Goal: Transaction & Acquisition: Book appointment/travel/reservation

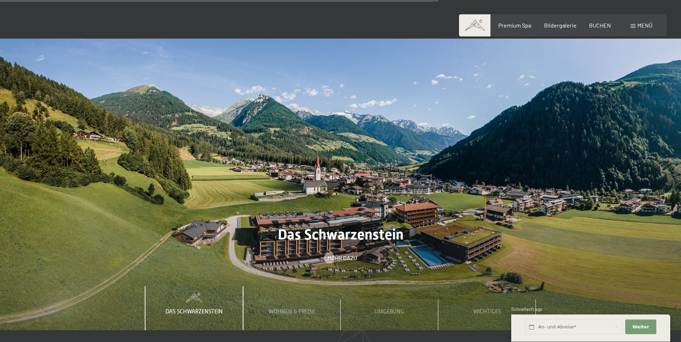
scroll to position [2610, 0]
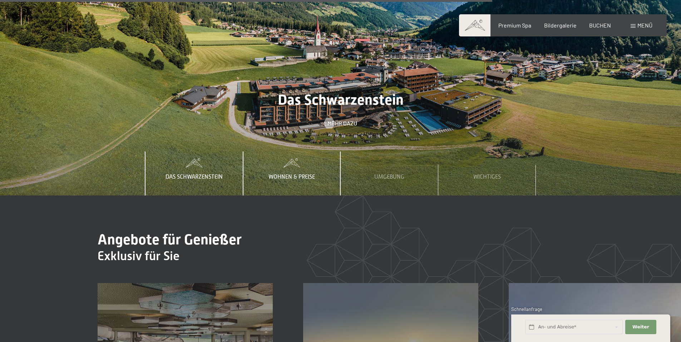
click at [296, 174] on span "Wohnen & Preise" at bounding box center [292, 177] width 46 height 6
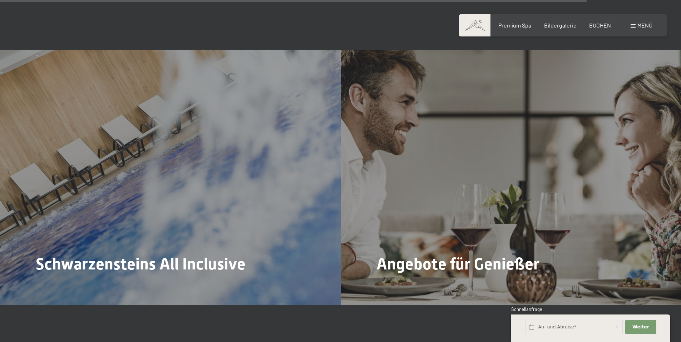
scroll to position [3111, 0]
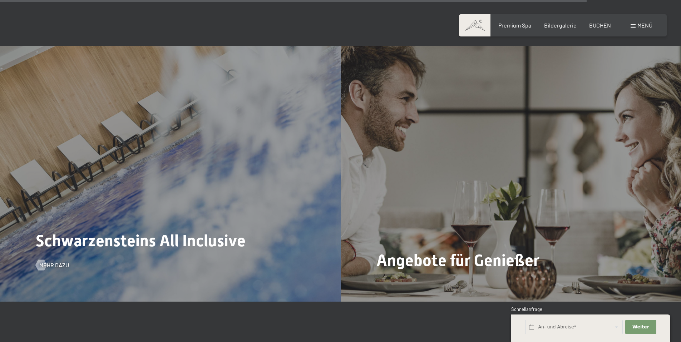
click at [147, 191] on div "Schwarzensteins All Inclusive Mehr dazu" at bounding box center [170, 173] width 341 height 255
click at [147, 231] on span "Schwarzensteins All Inclusive" at bounding box center [141, 240] width 210 height 19
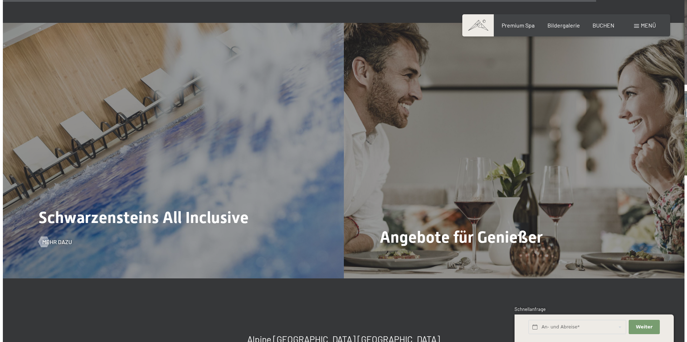
scroll to position [3146, 0]
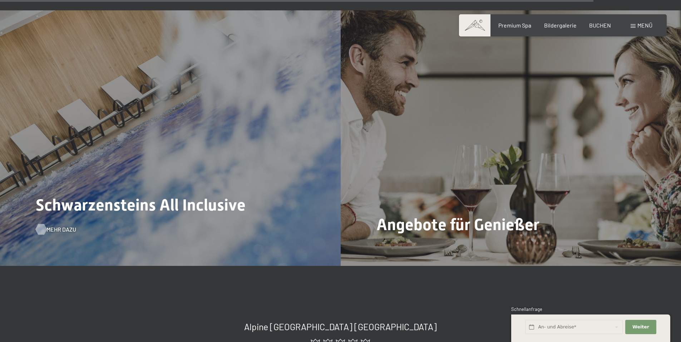
click at [63, 226] on span "Mehr dazu" at bounding box center [61, 230] width 30 height 8
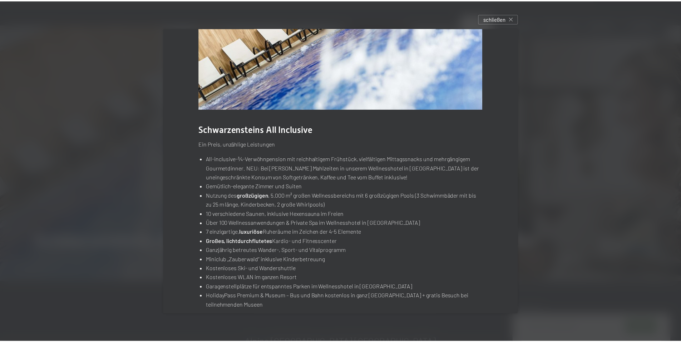
scroll to position [69, 0]
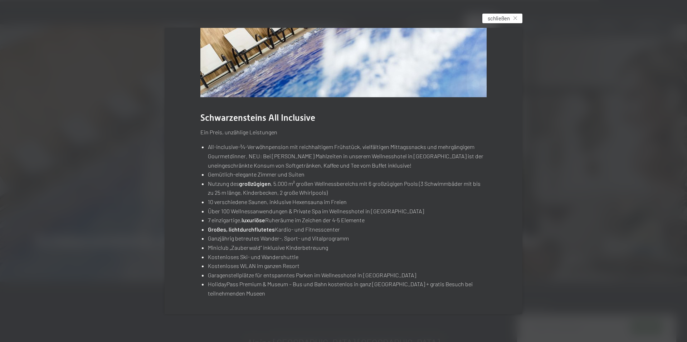
click at [516, 15] on div "schließen" at bounding box center [502, 19] width 40 height 10
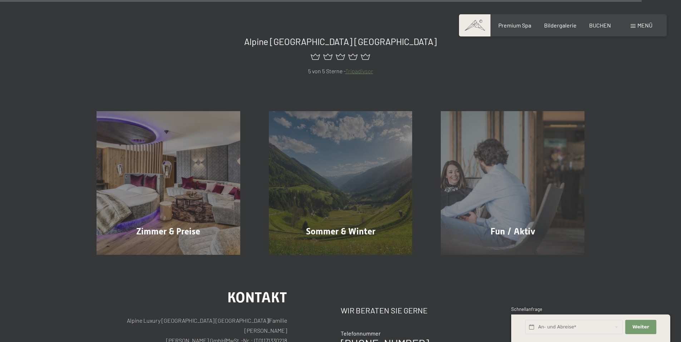
scroll to position [3433, 0]
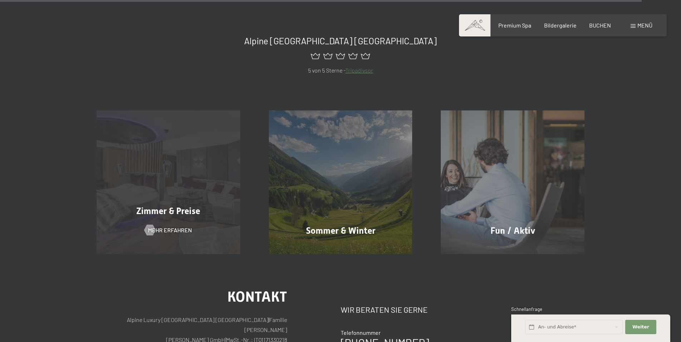
click at [172, 205] on div "Zimmer & Preise" at bounding box center [168, 211] width 172 height 13
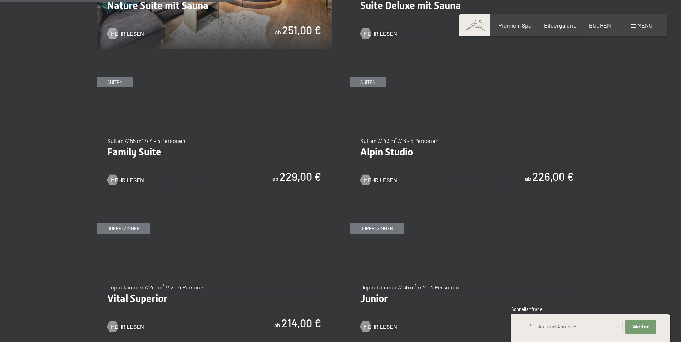
scroll to position [715, 0]
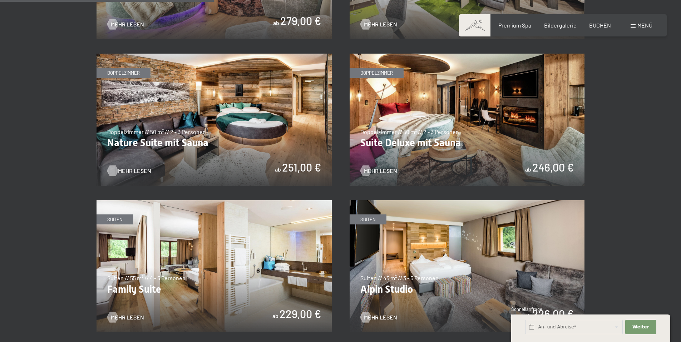
click at [129, 171] on span "Mehr Lesen" at bounding box center [134, 171] width 33 height 8
click at [387, 141] on img at bounding box center [467, 120] width 235 height 132
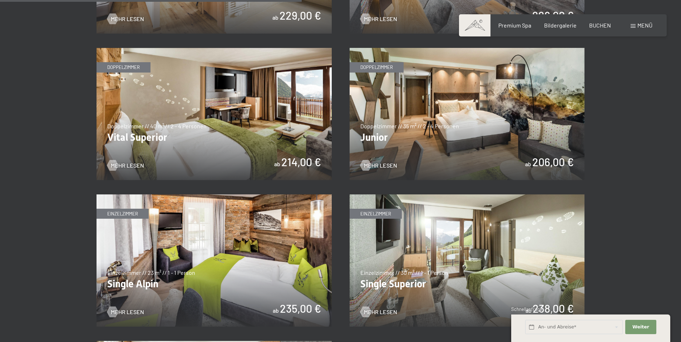
scroll to position [1001, 0]
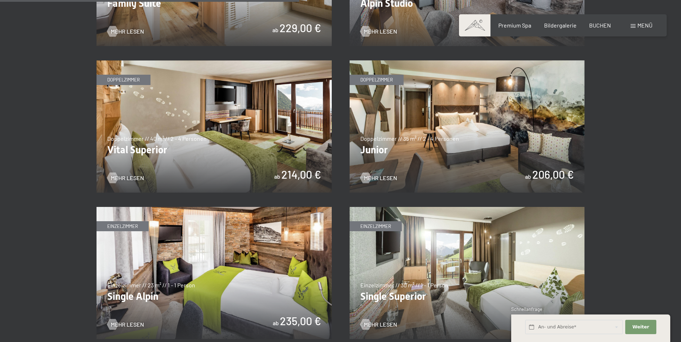
click at [117, 80] on img at bounding box center [214, 126] width 235 height 132
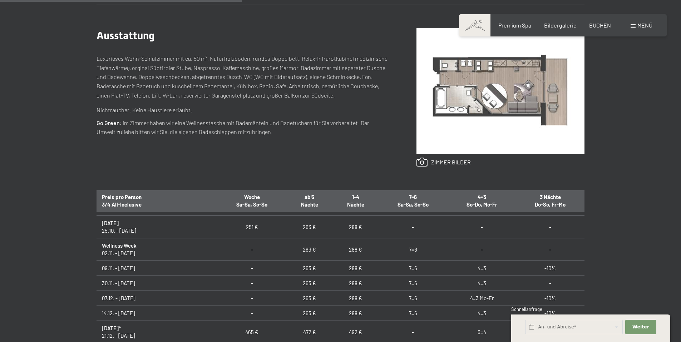
scroll to position [107, 0]
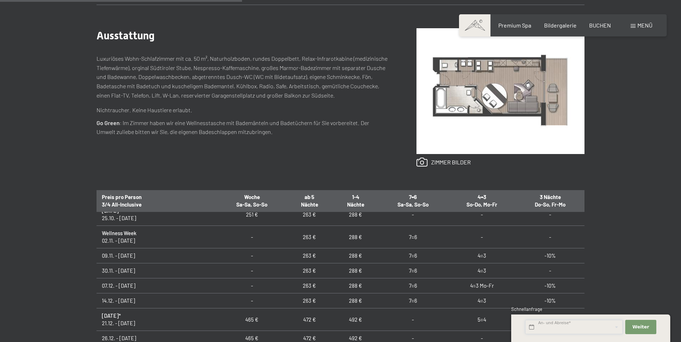
click at [550, 329] on input "text" at bounding box center [574, 327] width 98 height 15
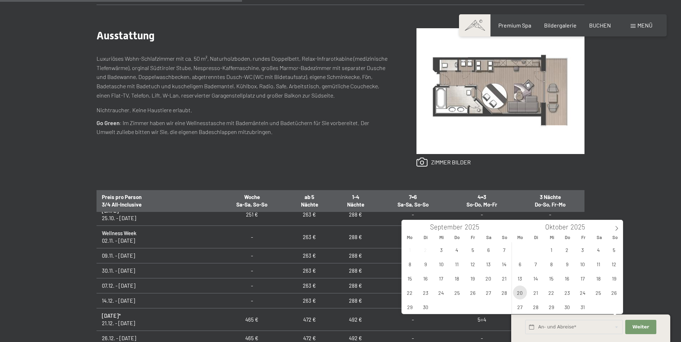
click at [521, 295] on span "20" at bounding box center [520, 293] width 14 height 14
click at [618, 295] on span "26" at bounding box center [614, 293] width 14 height 14
type input "Mo. 20.10.2025 - So. 26.10.2025"
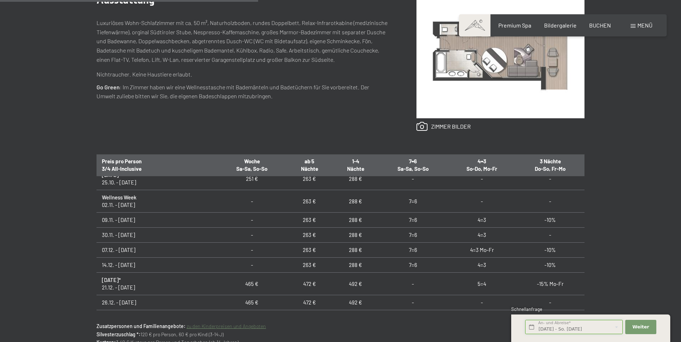
scroll to position [322, 0]
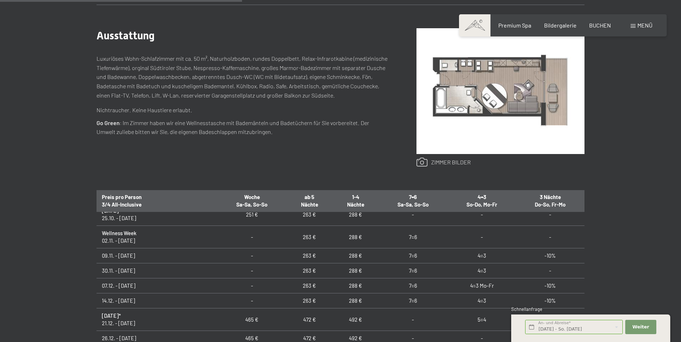
click at [435, 160] on link at bounding box center [444, 162] width 54 height 9
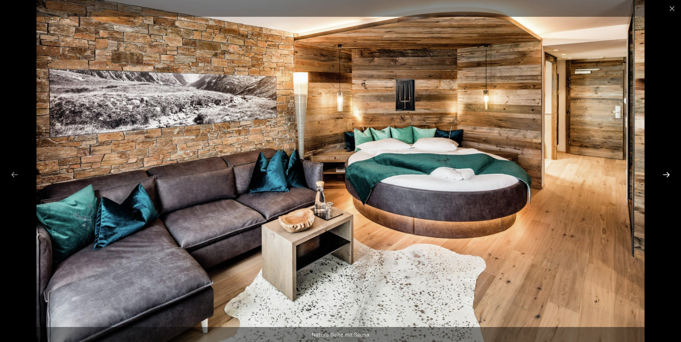
click at [667, 176] on button "Next slide" at bounding box center [666, 175] width 15 height 14
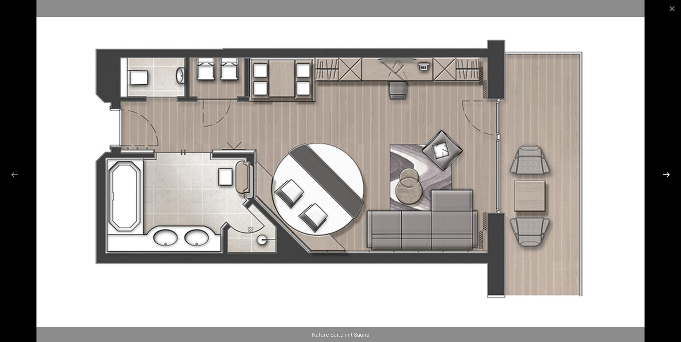
click at [665, 174] on button "Next slide" at bounding box center [666, 175] width 15 height 14
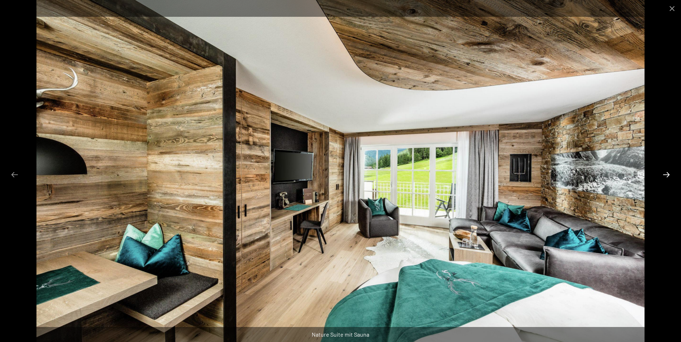
click at [665, 174] on button "Next slide" at bounding box center [666, 175] width 15 height 14
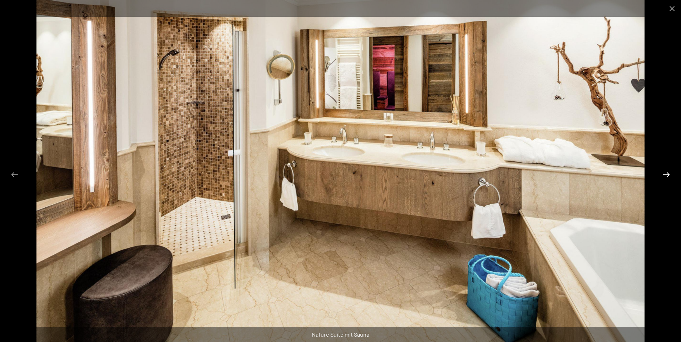
click at [665, 174] on button "Next slide" at bounding box center [666, 175] width 15 height 14
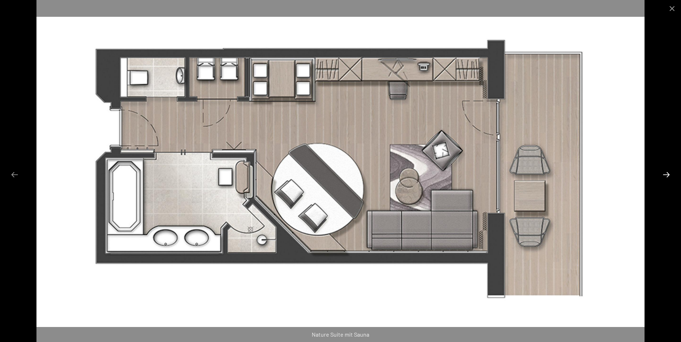
click at [665, 174] on button "Next slide" at bounding box center [666, 175] width 15 height 14
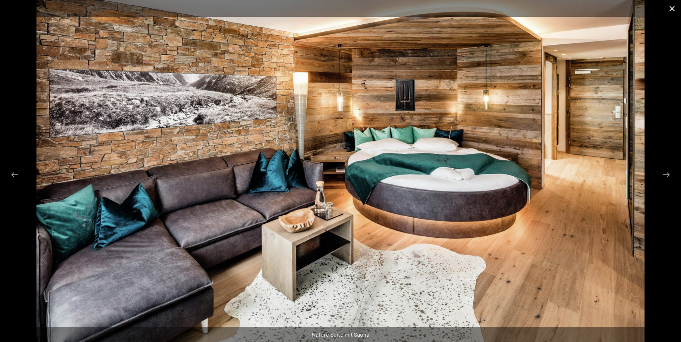
drag, startPoint x: 674, startPoint y: 6, endPoint x: 665, endPoint y: 16, distance: 13.4
click at [674, 6] on button "Close gallery" at bounding box center [672, 8] width 18 height 17
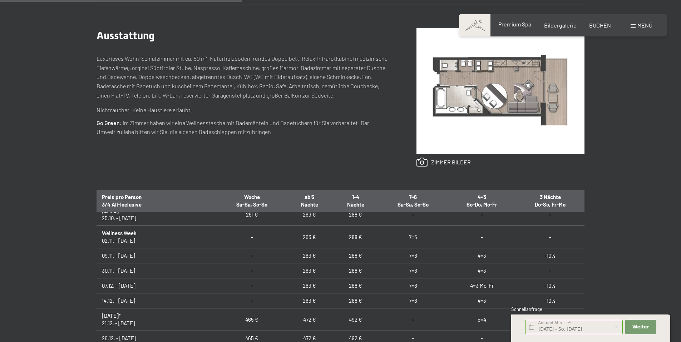
click at [501, 23] on span "Premium Spa" at bounding box center [514, 24] width 33 height 7
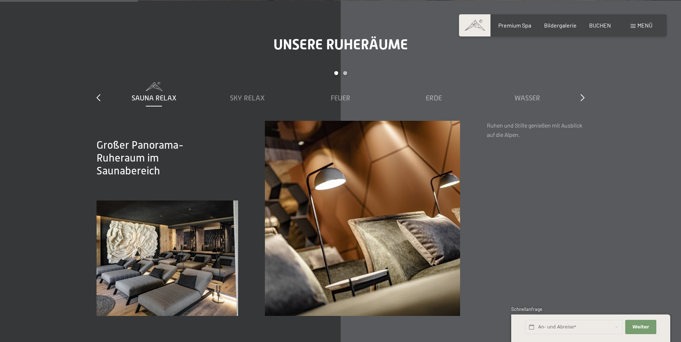
scroll to position [1108, 0]
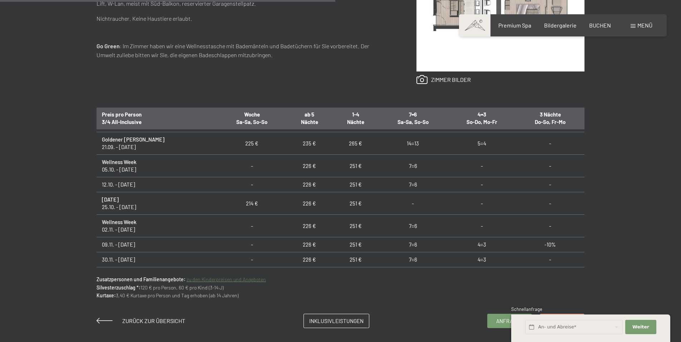
scroll to position [465, 0]
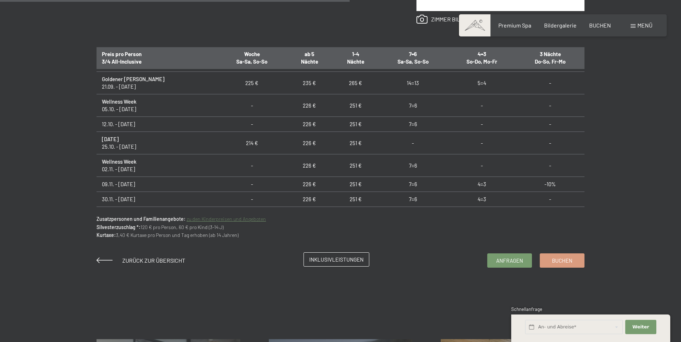
click at [325, 261] on span "Inklusivleistungen" at bounding box center [336, 260] width 54 height 8
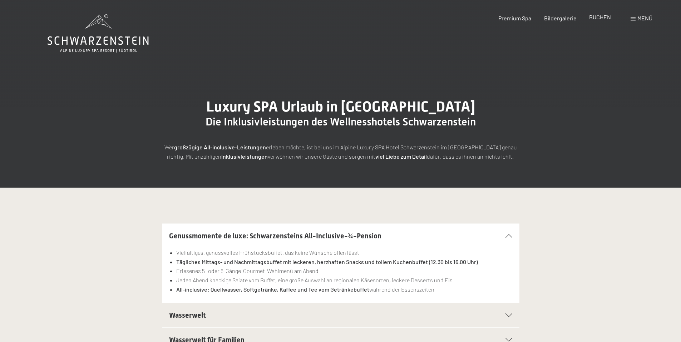
click at [598, 16] on span "BUCHEN" at bounding box center [600, 17] width 22 height 7
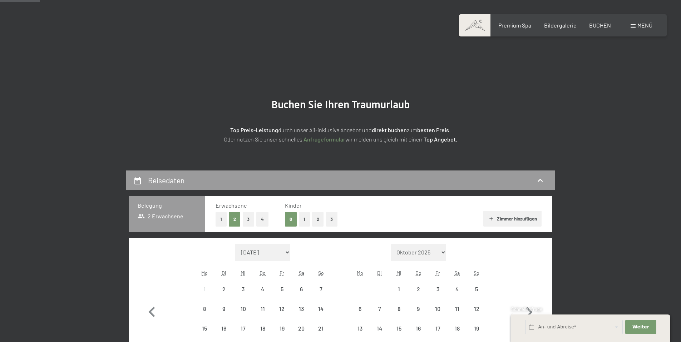
scroll to position [72, 0]
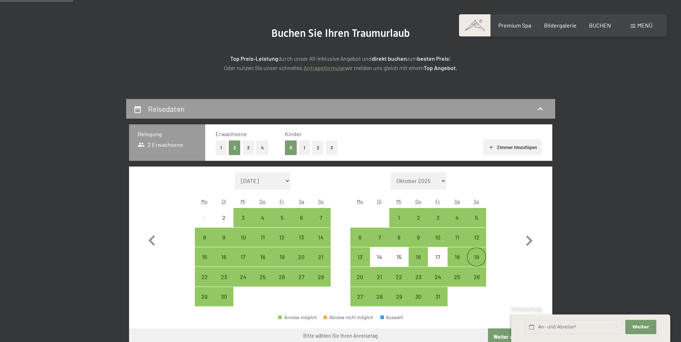
click at [477, 256] on div "19" at bounding box center [477, 263] width 18 height 18
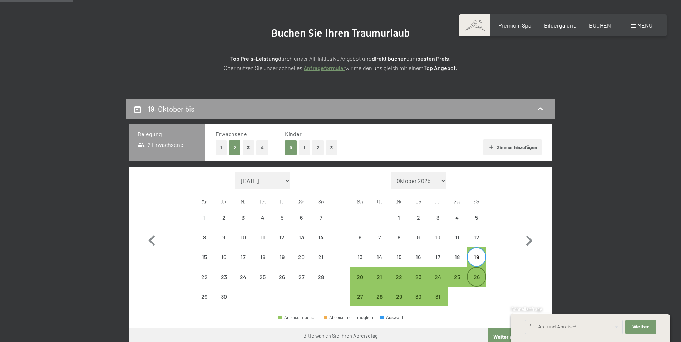
click at [477, 278] on div "26" at bounding box center [477, 283] width 18 height 18
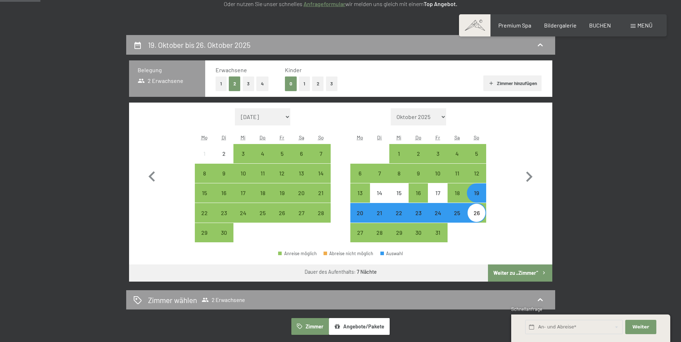
scroll to position [143, 0]
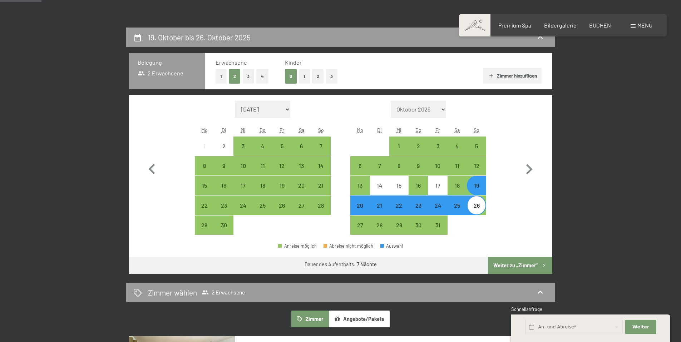
click at [516, 268] on button "Weiter zu „Zimmer“" at bounding box center [520, 265] width 64 height 17
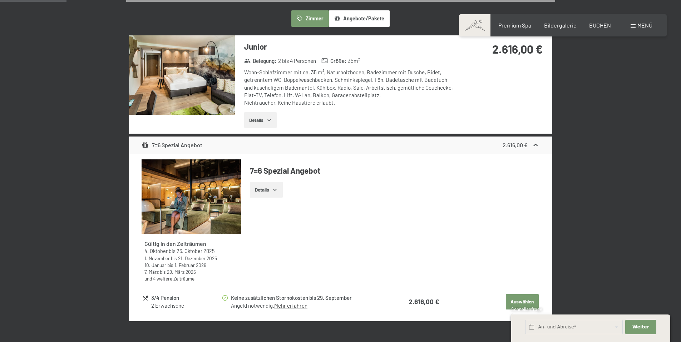
scroll to position [206, 0]
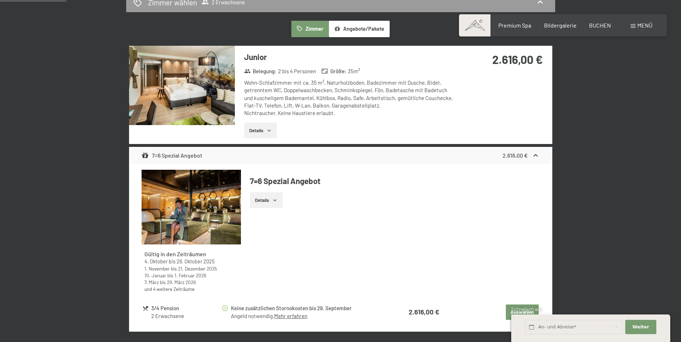
click at [271, 132] on icon "button" at bounding box center [269, 131] width 6 height 6
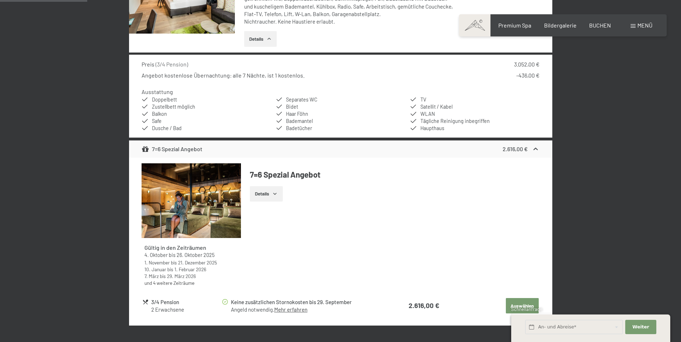
scroll to position [314, 0]
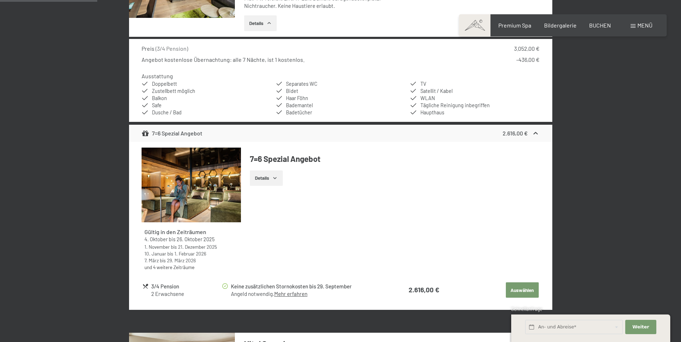
click at [276, 178] on icon "button" at bounding box center [275, 178] width 6 height 6
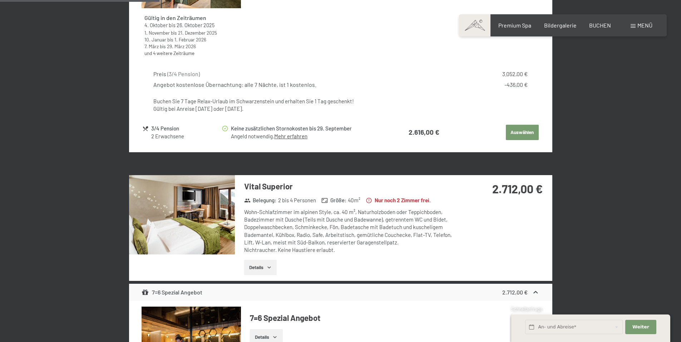
scroll to position [528, 0]
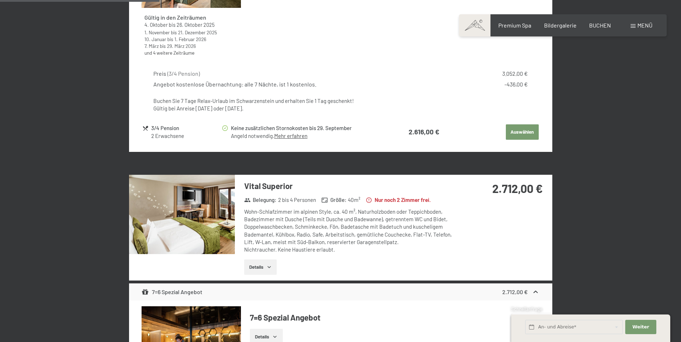
click at [268, 267] on icon "button" at bounding box center [269, 267] width 6 height 6
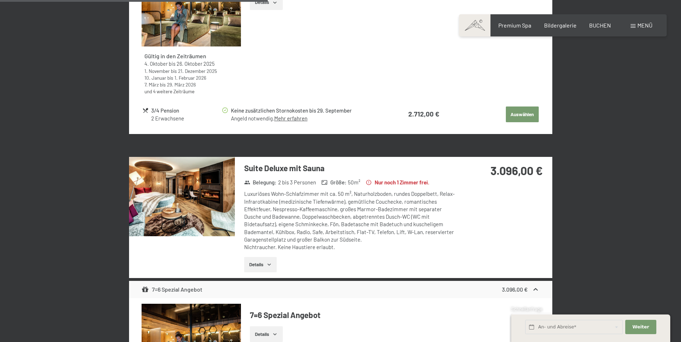
scroll to position [957, 0]
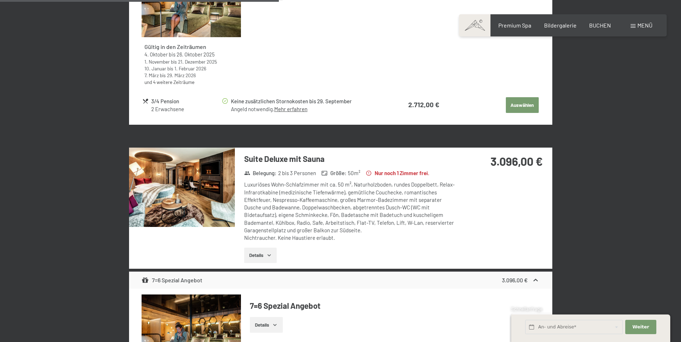
click at [266, 255] on button "Details" at bounding box center [260, 256] width 33 height 16
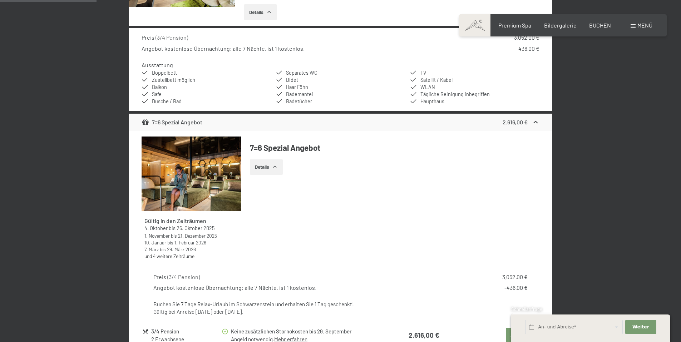
scroll to position [314, 0]
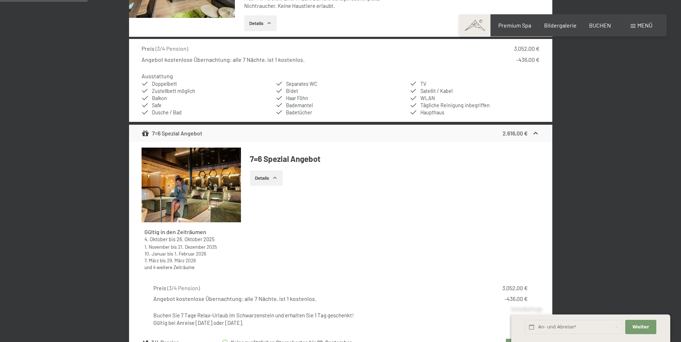
click at [273, 176] on icon "button" at bounding box center [275, 178] width 6 height 6
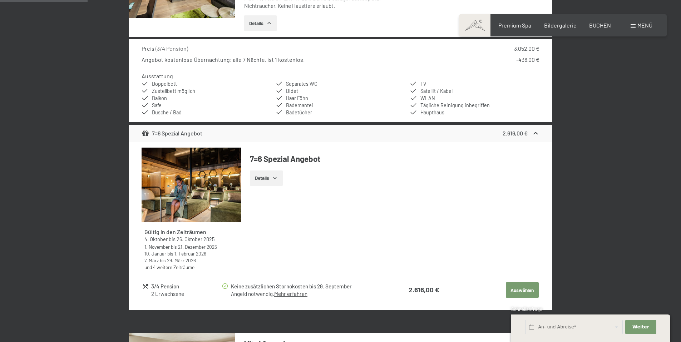
click at [275, 178] on icon "button" at bounding box center [274, 178] width 3 height 2
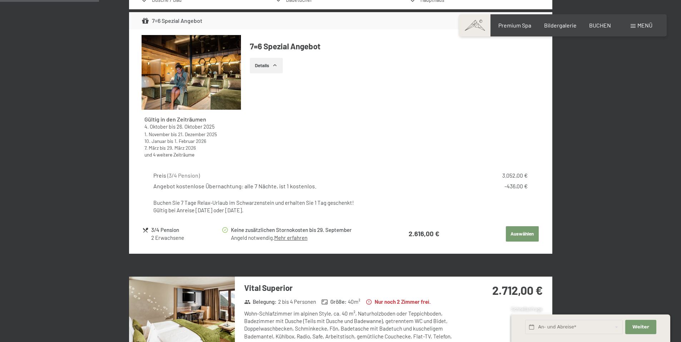
scroll to position [429, 0]
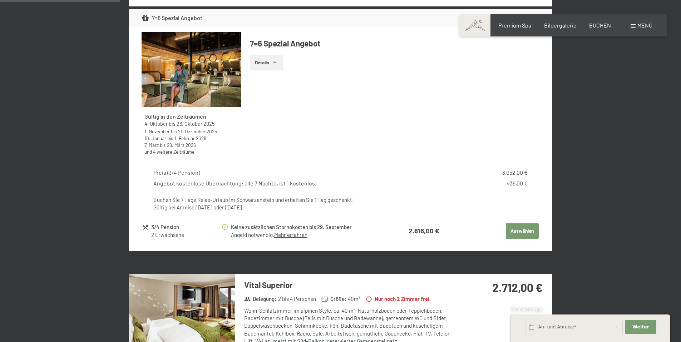
click at [521, 230] on button "Auswählen" at bounding box center [522, 231] width 33 height 16
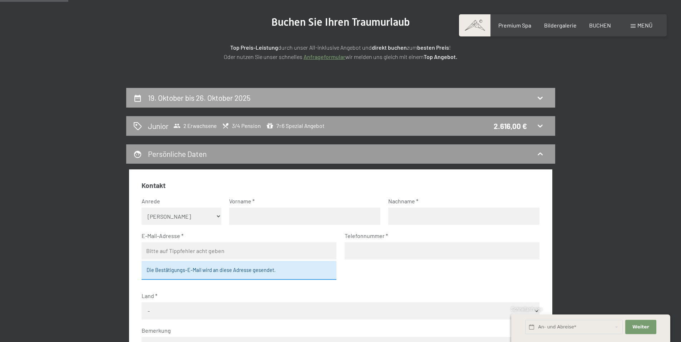
scroll to position [0, 0]
